Goal: Information Seeking & Learning: Learn about a topic

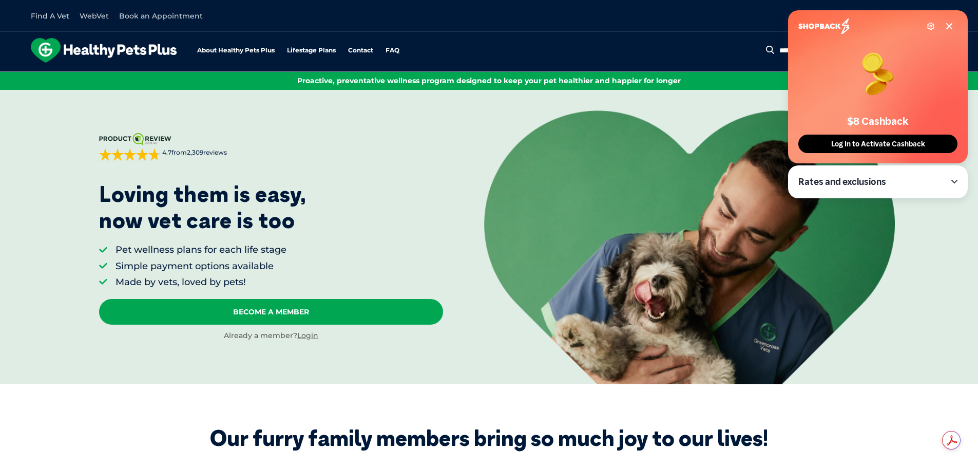
click at [946, 26] on icon at bounding box center [949, 26] width 8 height 8
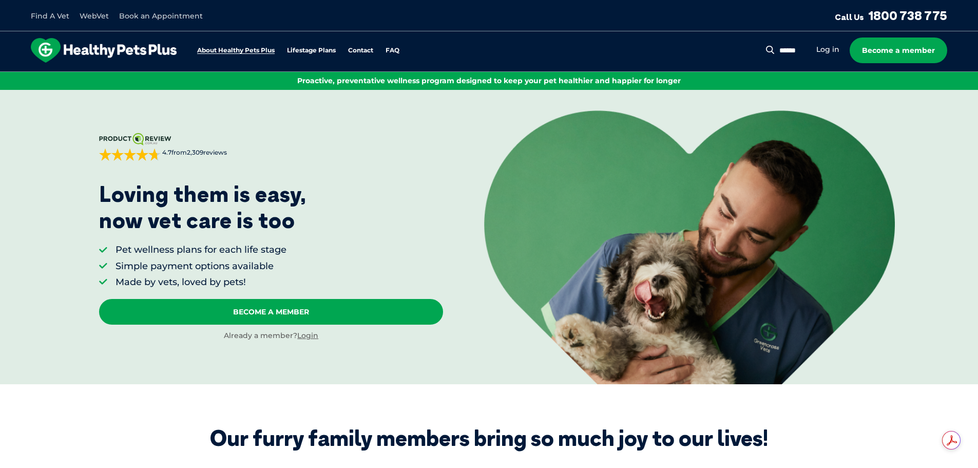
click at [250, 49] on link "About Healthy Pets Plus" at bounding box center [236, 50] width 78 height 7
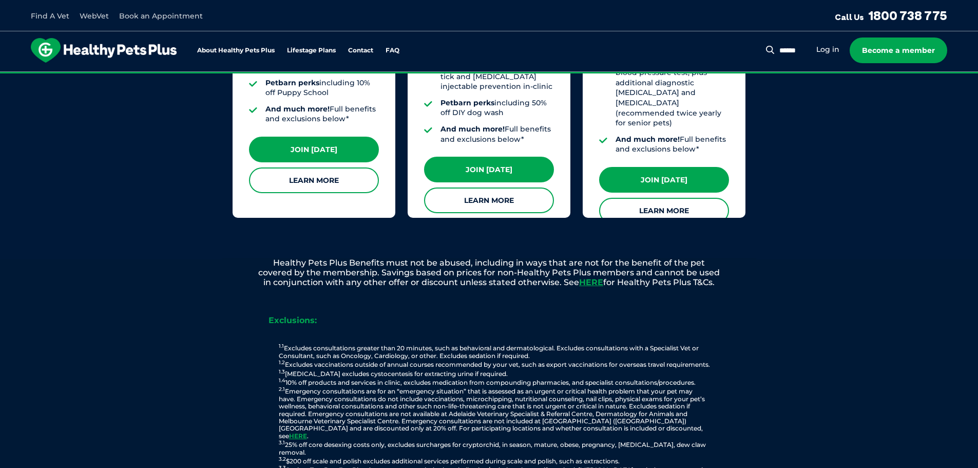
scroll to position [1085, 0]
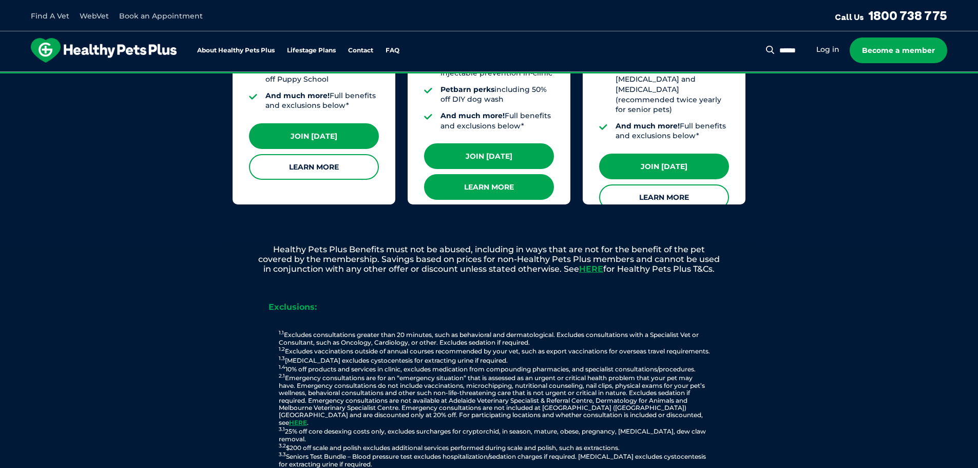
click at [509, 174] on link "Learn More" at bounding box center [489, 187] width 130 height 26
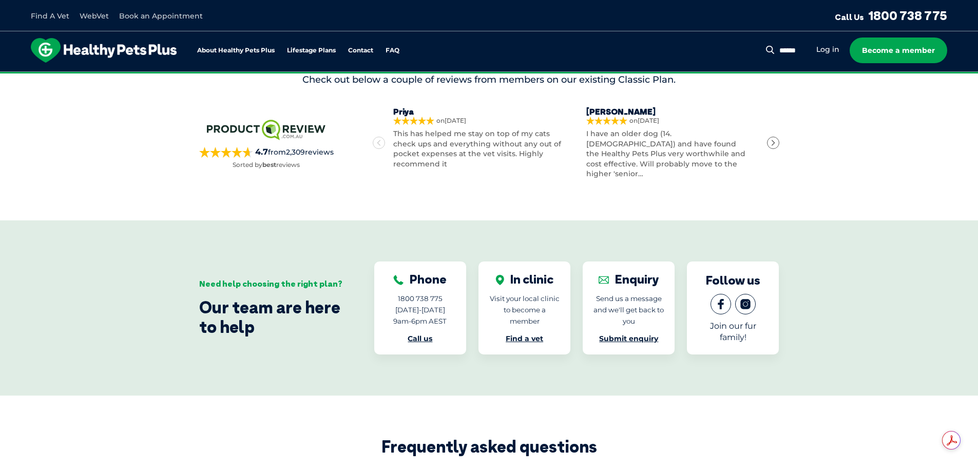
scroll to position [1753, 0]
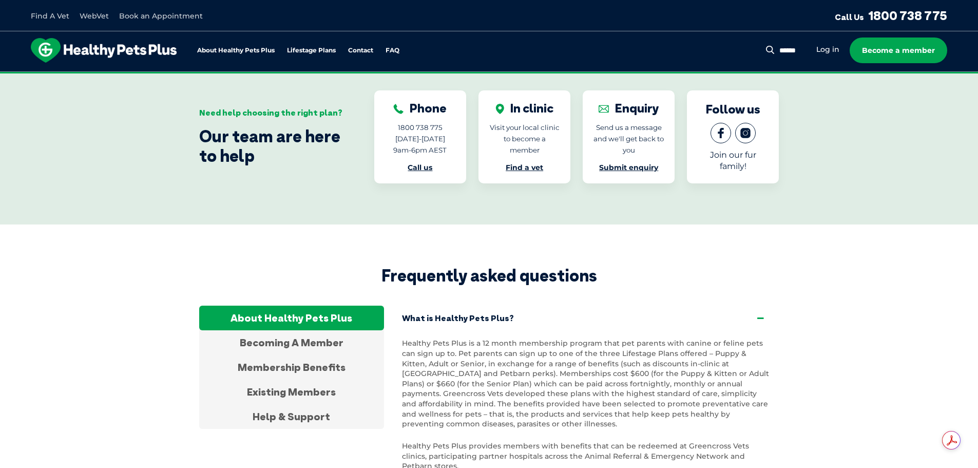
click at [864, 262] on section "Frequently asked questions About Healthy Pets Plus Becoming A Member Membership…" at bounding box center [489, 437] width 978 height 426
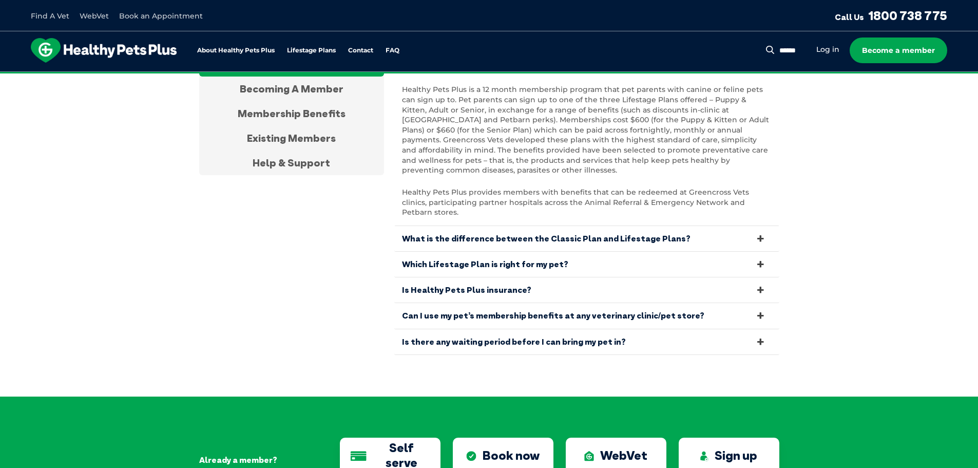
scroll to position [2009, 0]
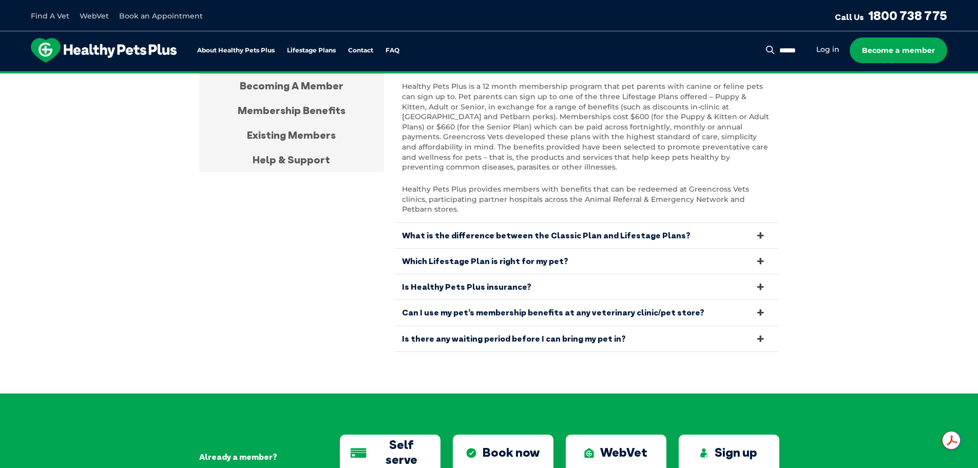
click at [749, 326] on link "Is there any waiting period before I can bring my pet in?" at bounding box center [586, 338] width 385 height 25
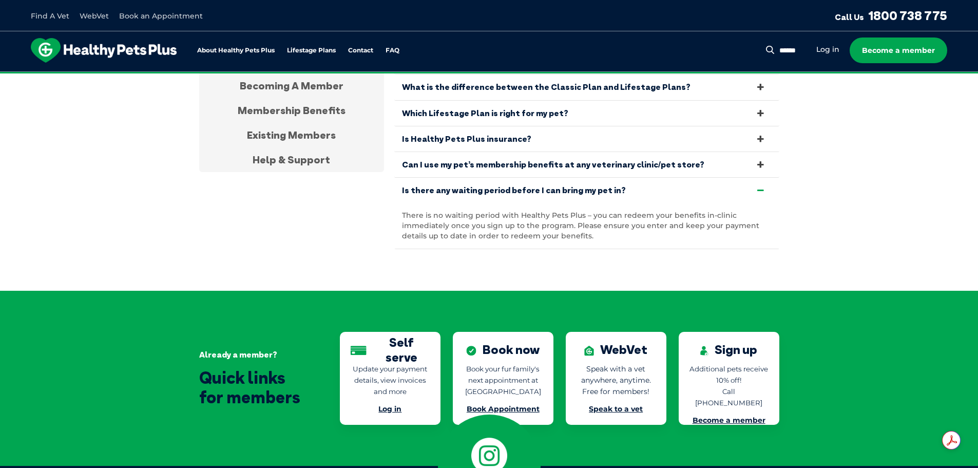
click at [718, 152] on link "Can I use my pet’s membership benefits at any veterinary clinic/pet store?" at bounding box center [586, 164] width 385 height 25
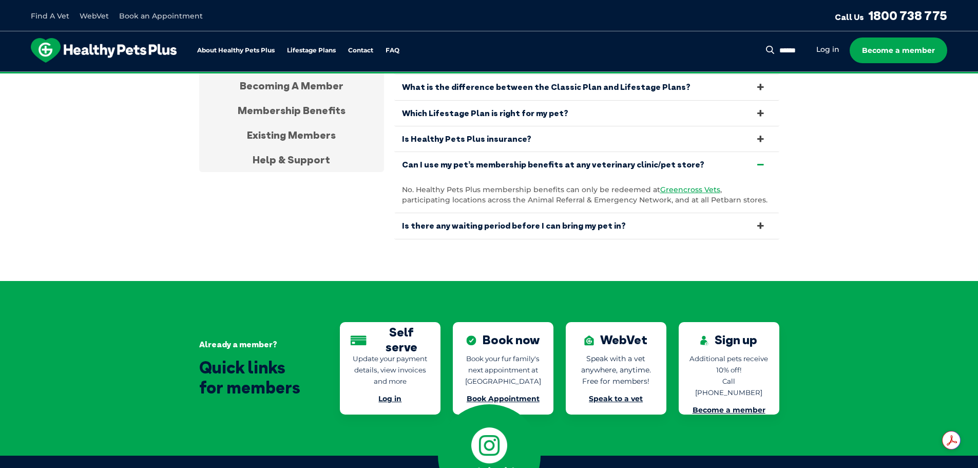
click at [755, 134] on icon at bounding box center [760, 139] width 11 height 10
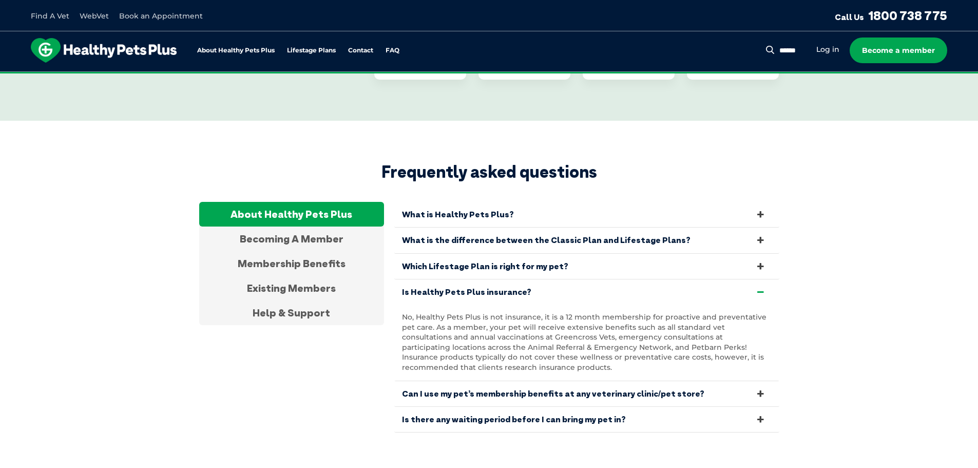
scroll to position [1804, 0]
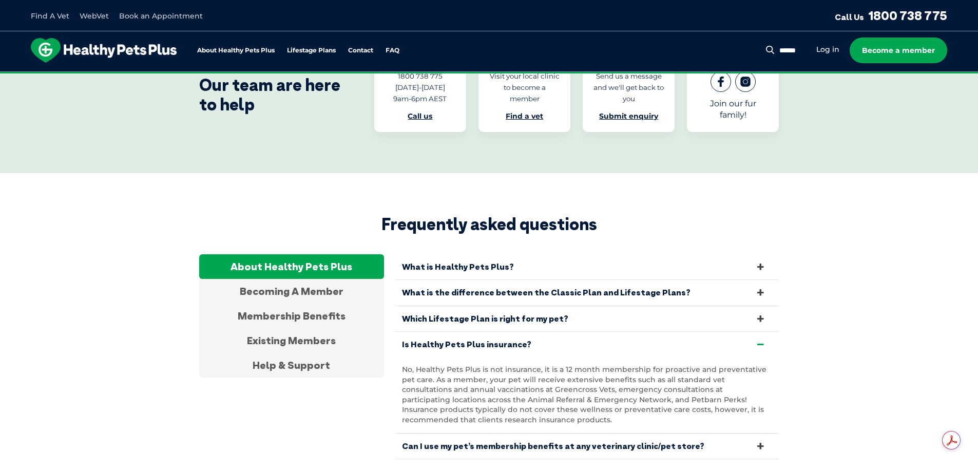
click at [762, 314] on icon at bounding box center [760, 319] width 11 height 10
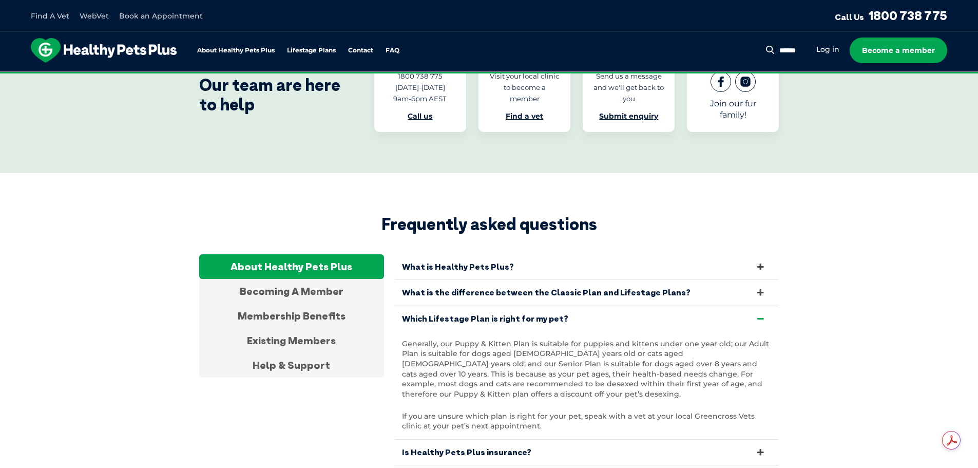
click at [758, 287] on icon at bounding box center [760, 292] width 11 height 10
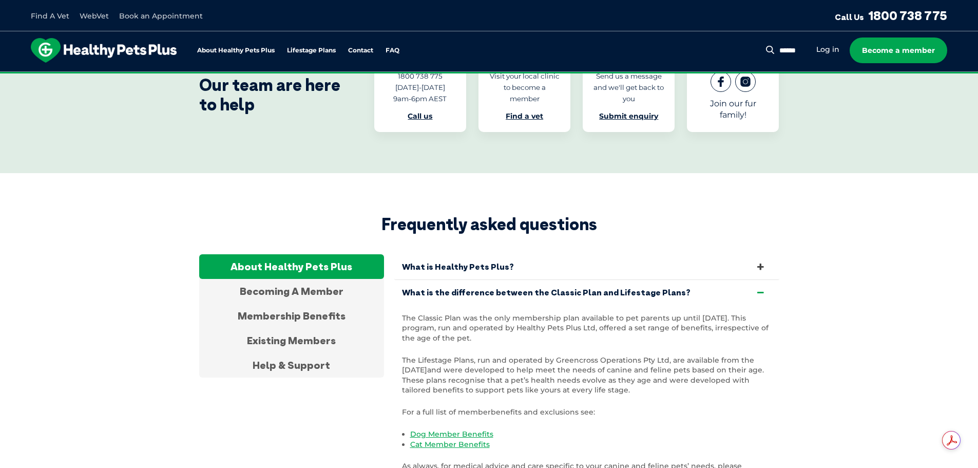
click at [663, 254] on link "What is Healthy Pets Plus?" at bounding box center [586, 266] width 385 height 25
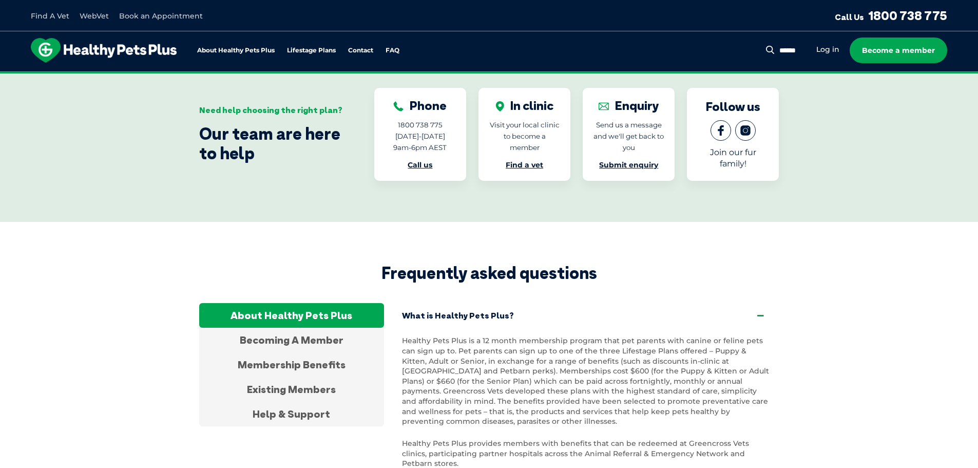
scroll to position [1958, 0]
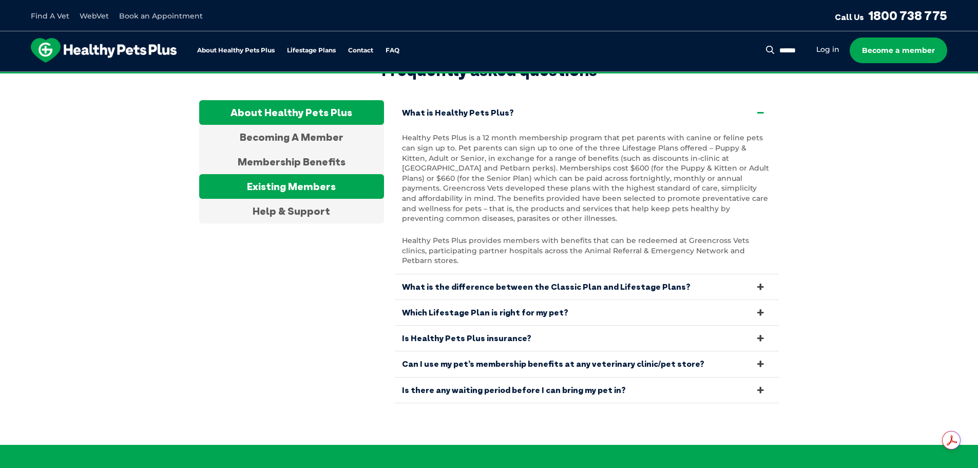
click at [292, 174] on div "Existing Members" at bounding box center [291, 186] width 185 height 25
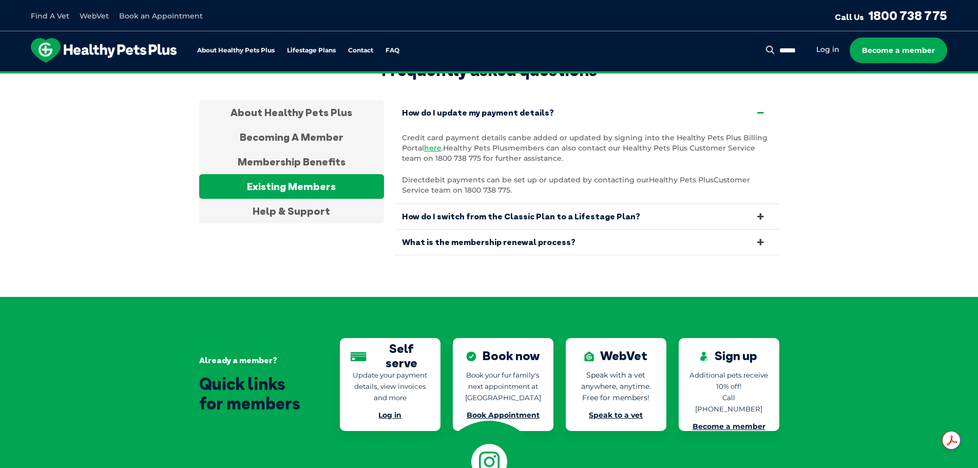
click at [545, 229] on link "What is the membership renewal process?" at bounding box center [586, 241] width 385 height 25
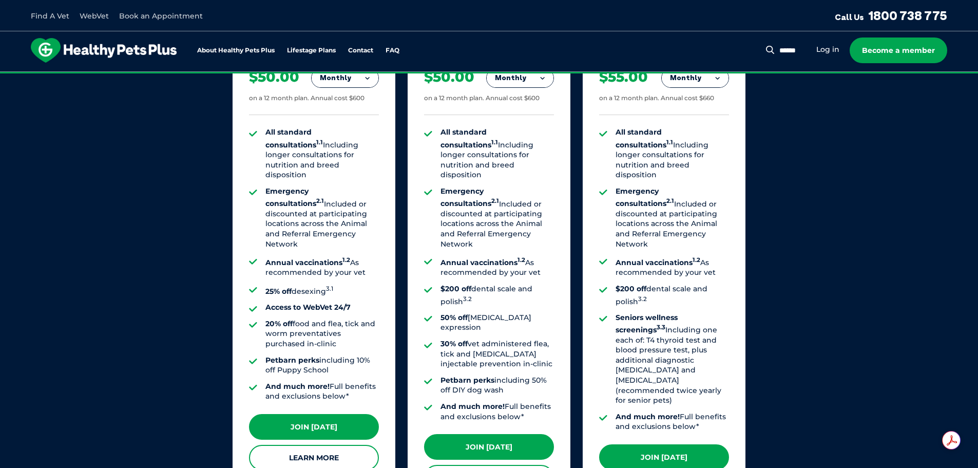
scroll to position [641, 0]
